Goal: Task Accomplishment & Management: Use online tool/utility

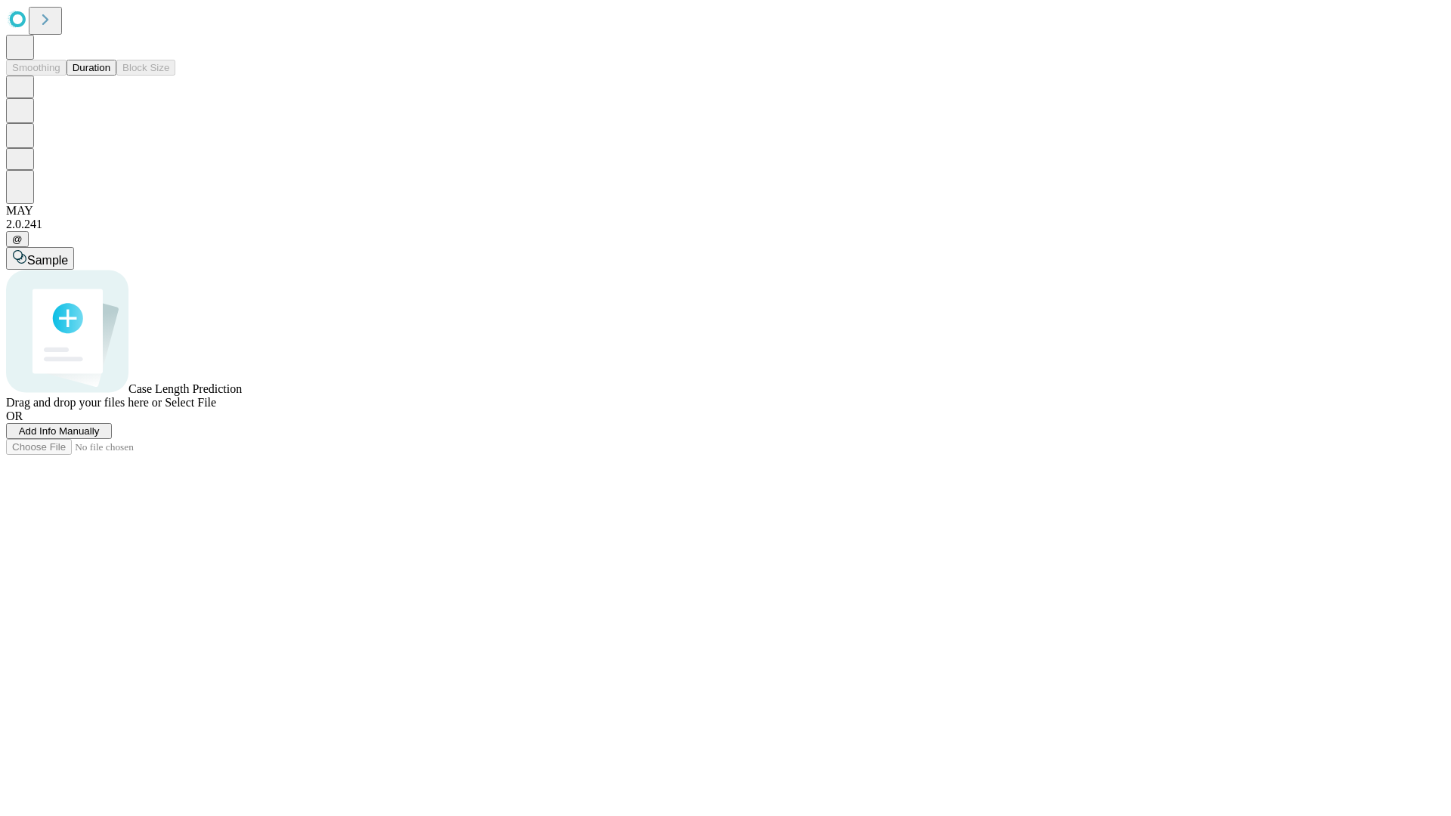
click at [110, 76] on button "Duration" at bounding box center [91, 68] width 50 height 16
click at [216, 409] on span "Select File" at bounding box center [190, 402] width 51 height 13
